Goal: Information Seeking & Learning: Learn about a topic

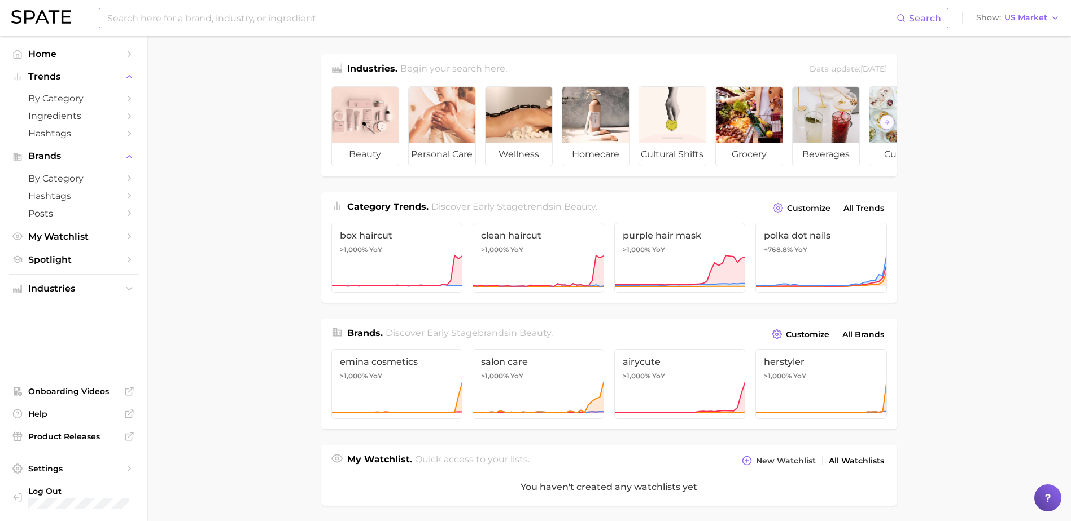
click at [223, 15] on input at bounding box center [501, 17] width 790 height 19
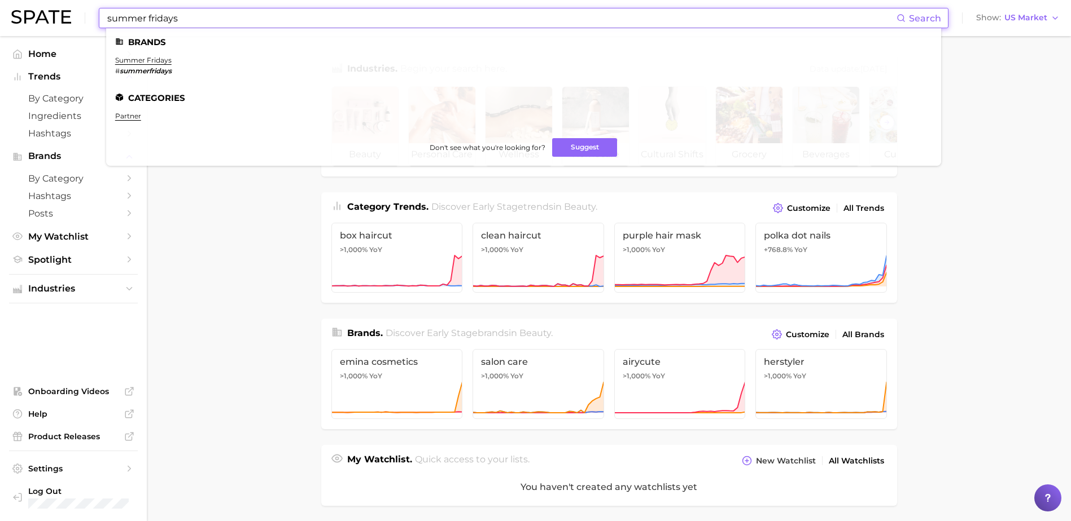
type input "summer fridays"
click at [145, 64] on li "summer fridays # summerfridays" at bounding box center [143, 65] width 56 height 19
click at [144, 58] on link "summer fridays" at bounding box center [143, 60] width 56 height 8
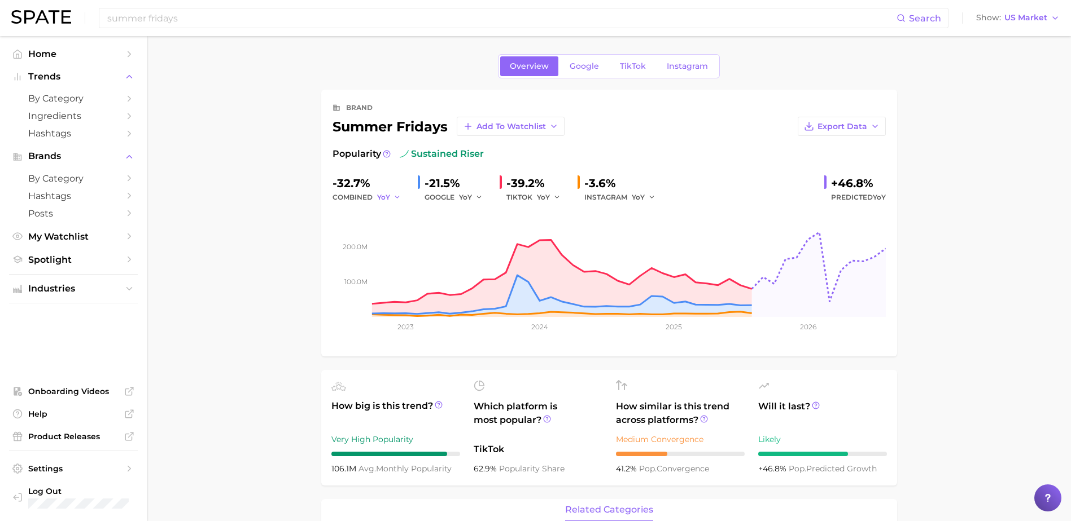
click at [398, 196] on polyline "button" at bounding box center [397, 197] width 4 height 2
click at [632, 68] on span "TikTok" at bounding box center [633, 67] width 26 height 10
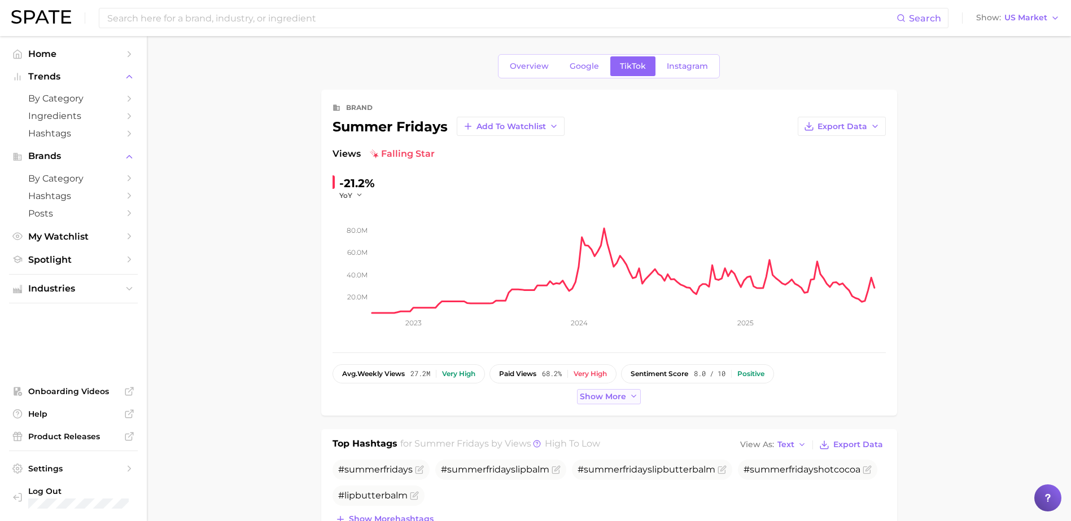
click at [588, 396] on span "Show more" at bounding box center [603, 397] width 46 height 10
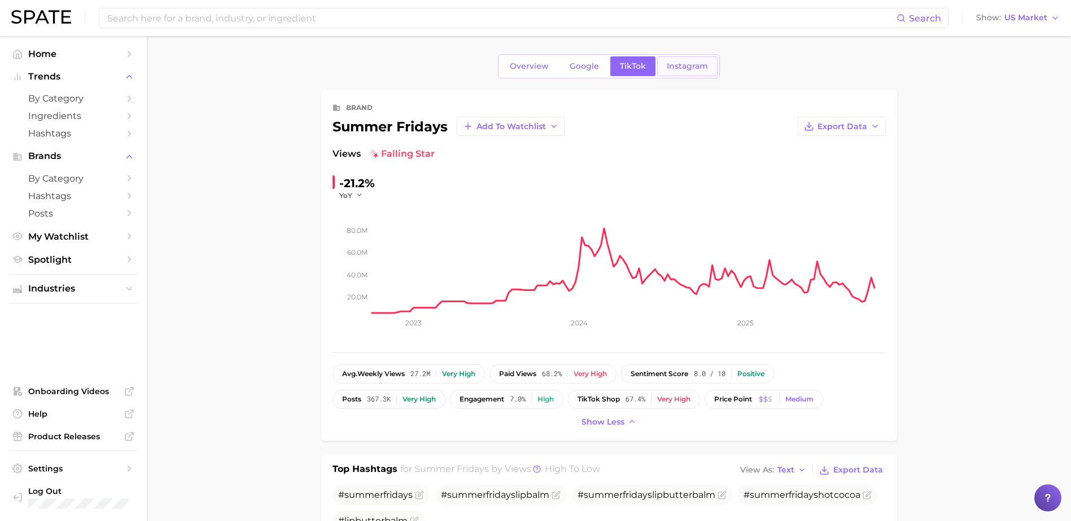
click at [667, 60] on link "Instagram" at bounding box center [687, 66] width 60 height 20
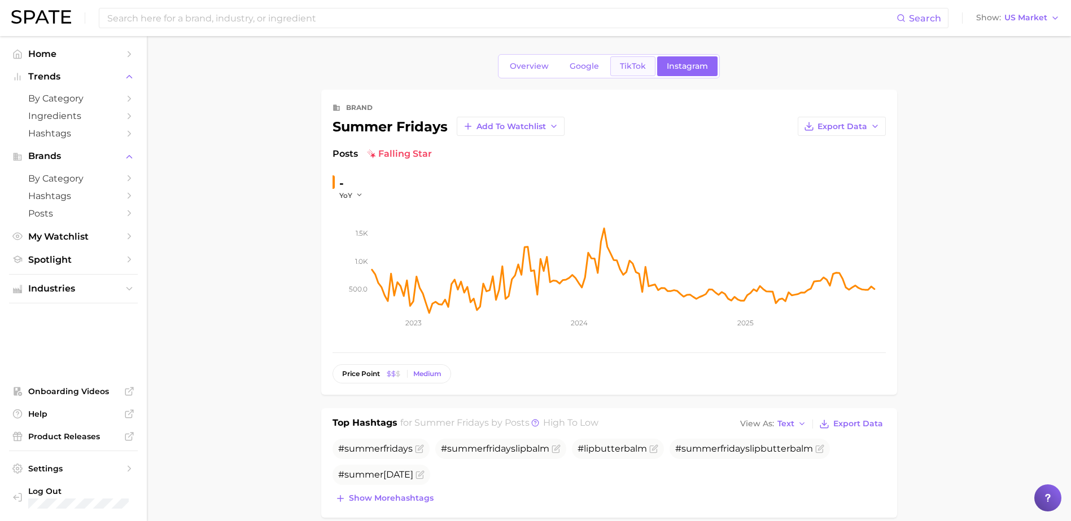
click at [630, 64] on span "TikTok" at bounding box center [633, 67] width 26 height 10
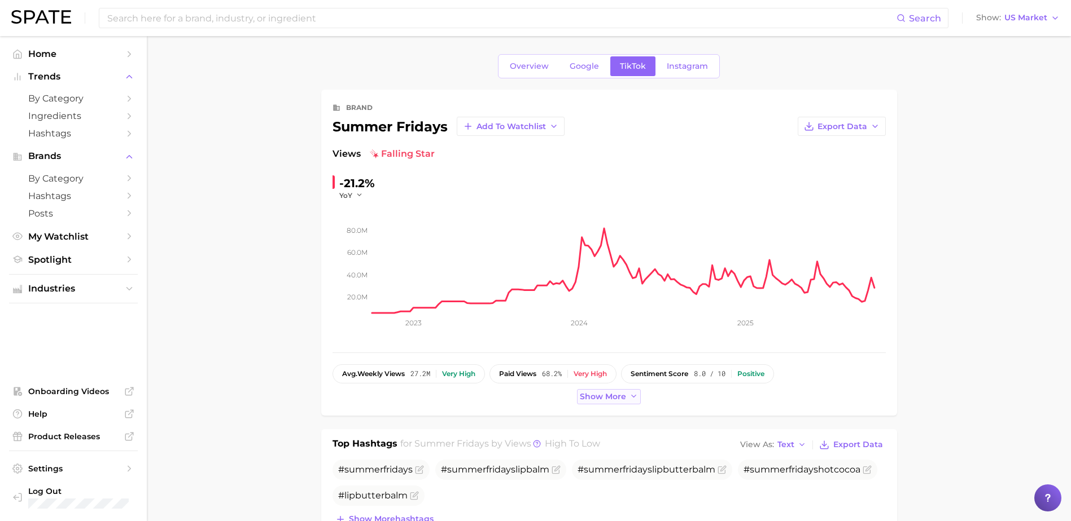
click at [608, 395] on span "Show more" at bounding box center [603, 397] width 46 height 10
